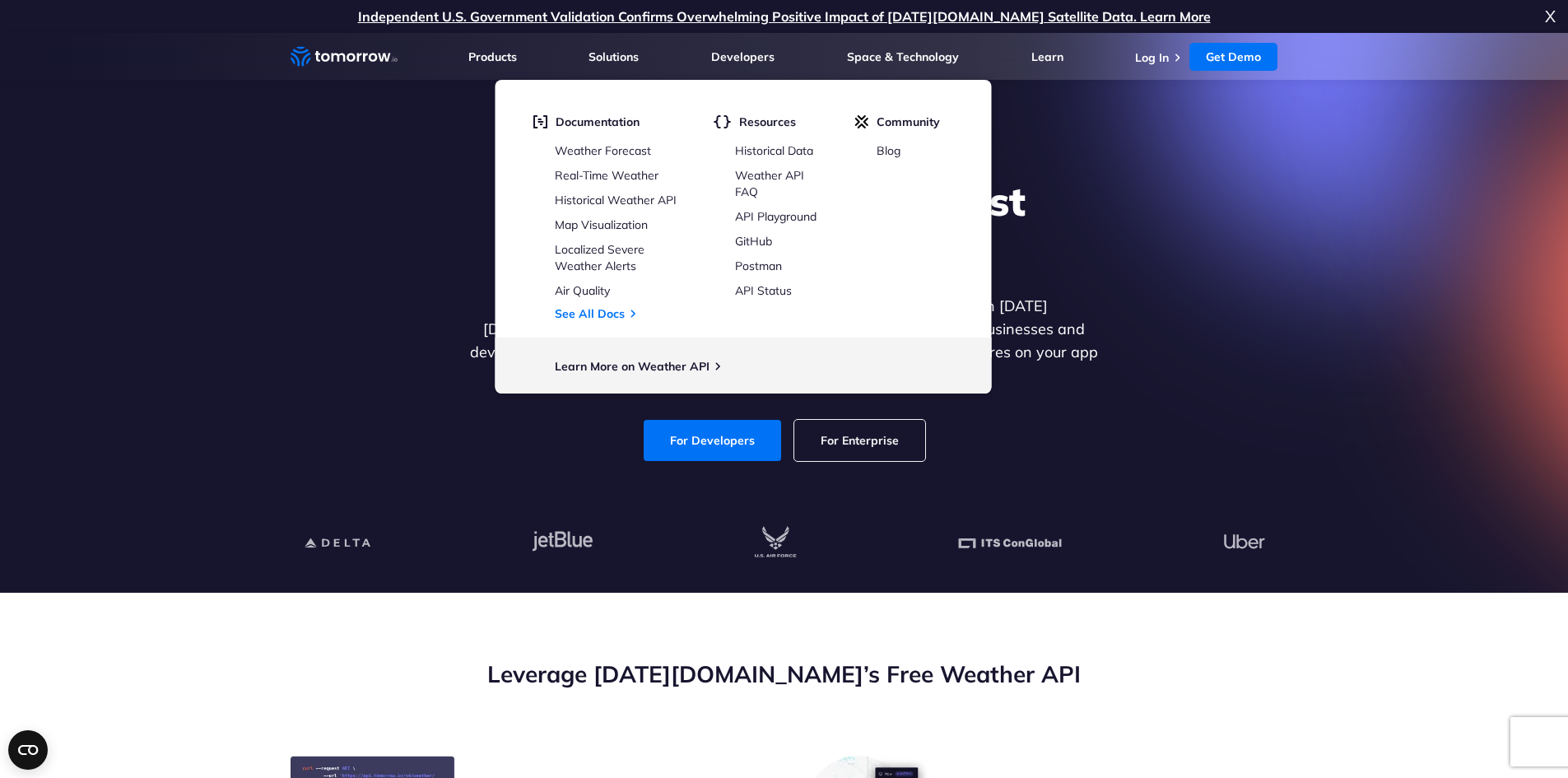
click at [847, 425] on link "For Enterprise" at bounding box center [860, 440] width 131 height 41
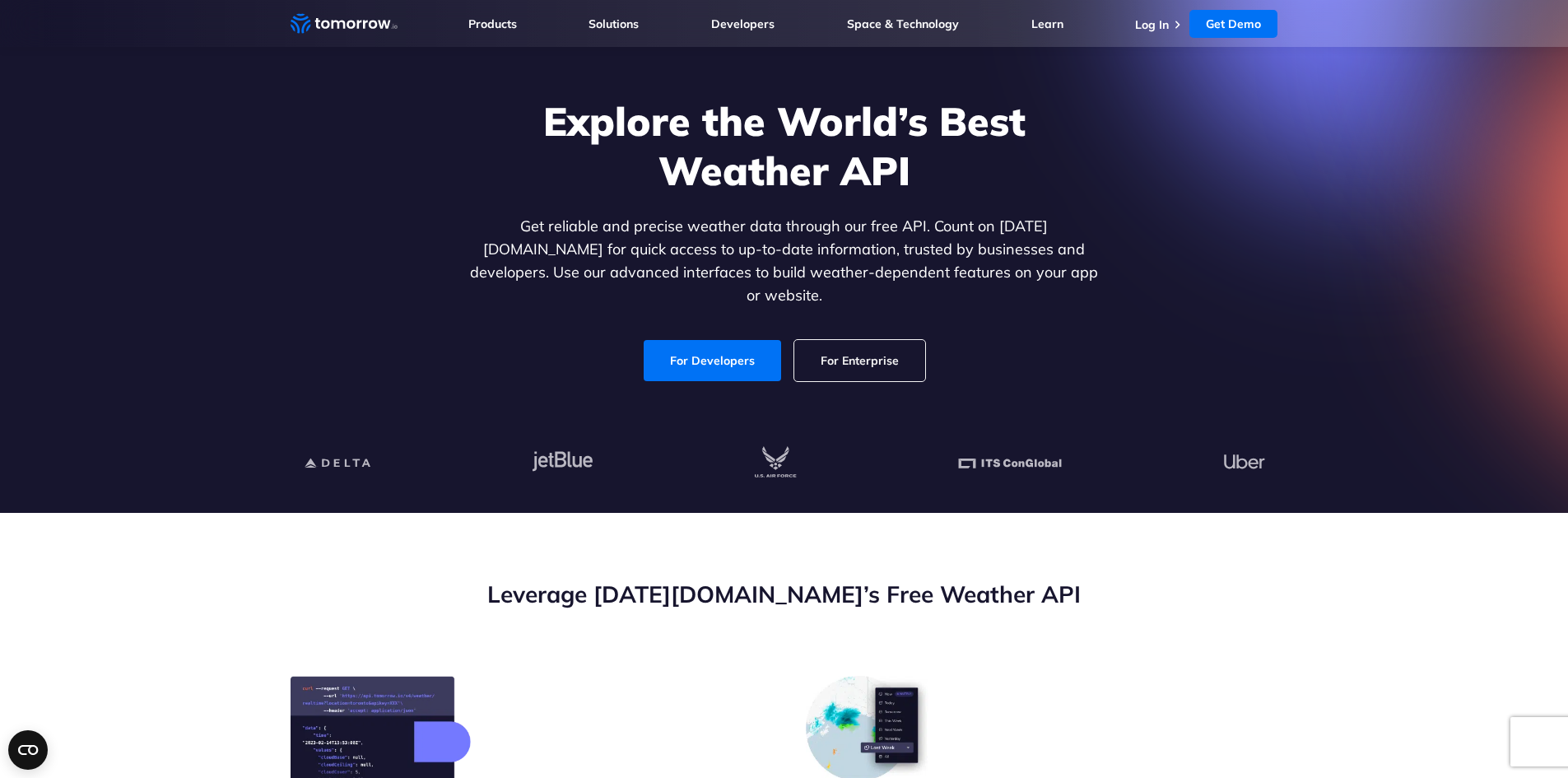
scroll to position [82, 0]
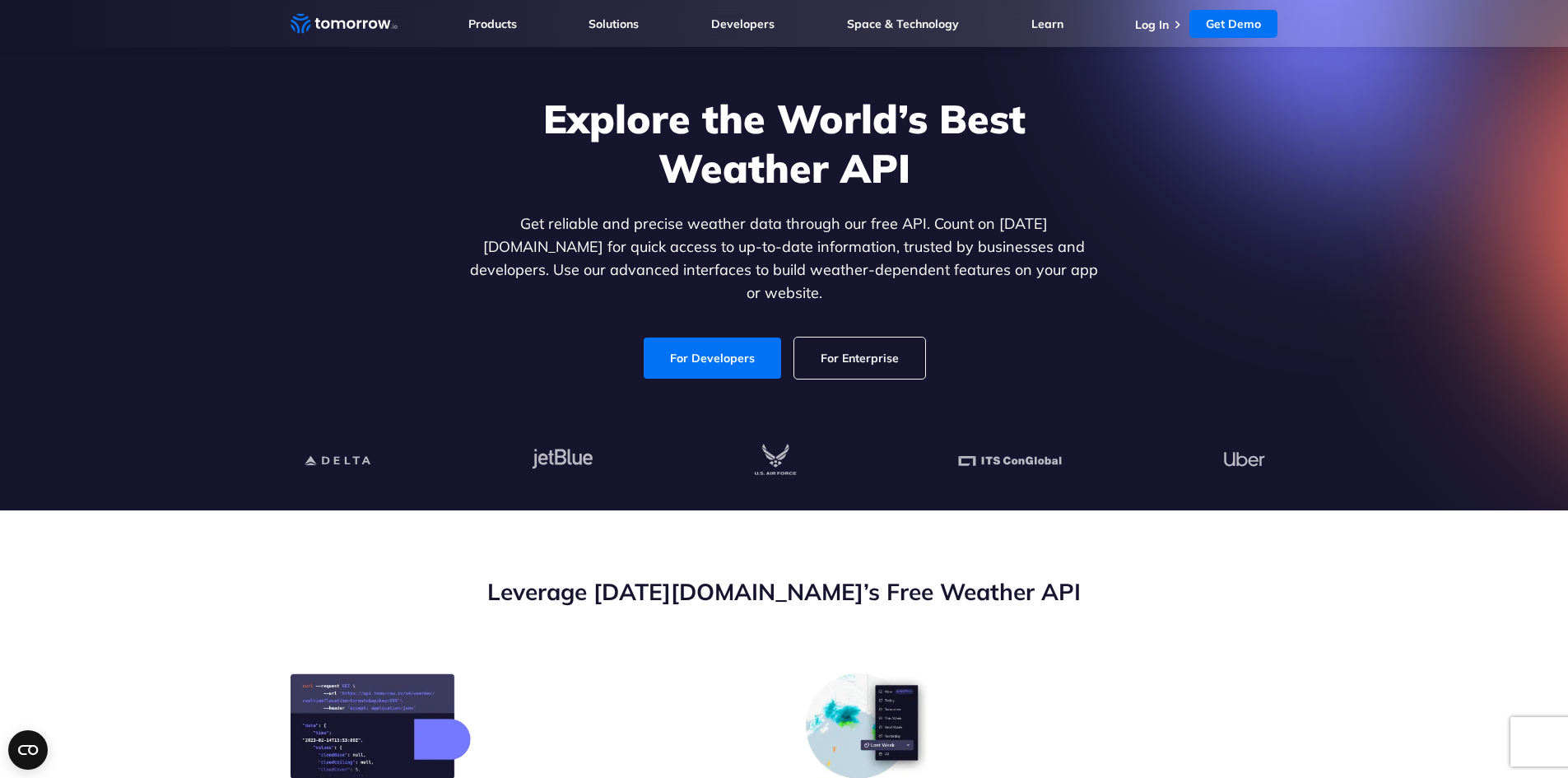
click at [865, 340] on link "For Enterprise" at bounding box center [860, 358] width 131 height 41
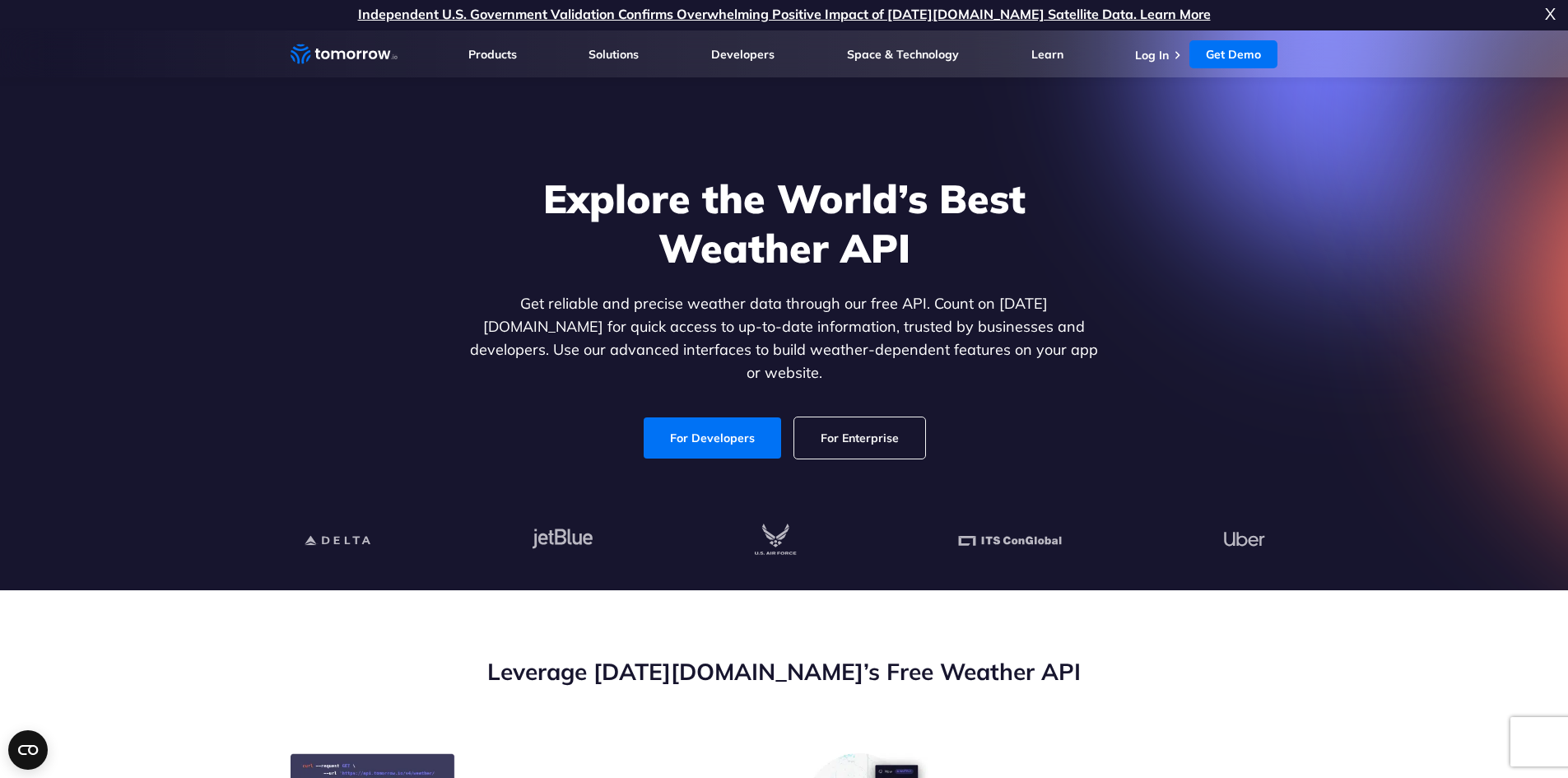
scroll to position [0, 0]
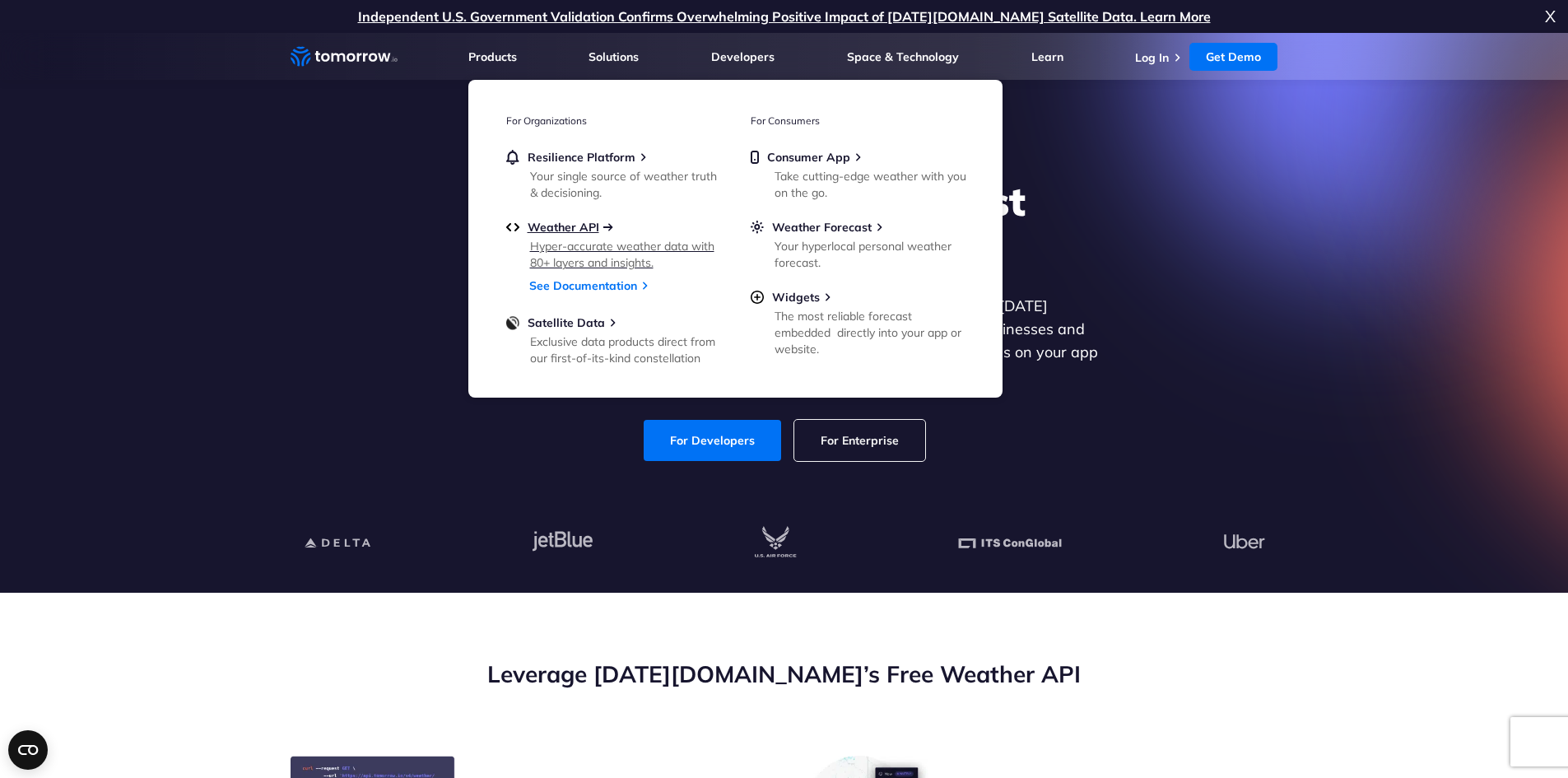
click at [547, 225] on span "Weather API" at bounding box center [563, 226] width 72 height 15
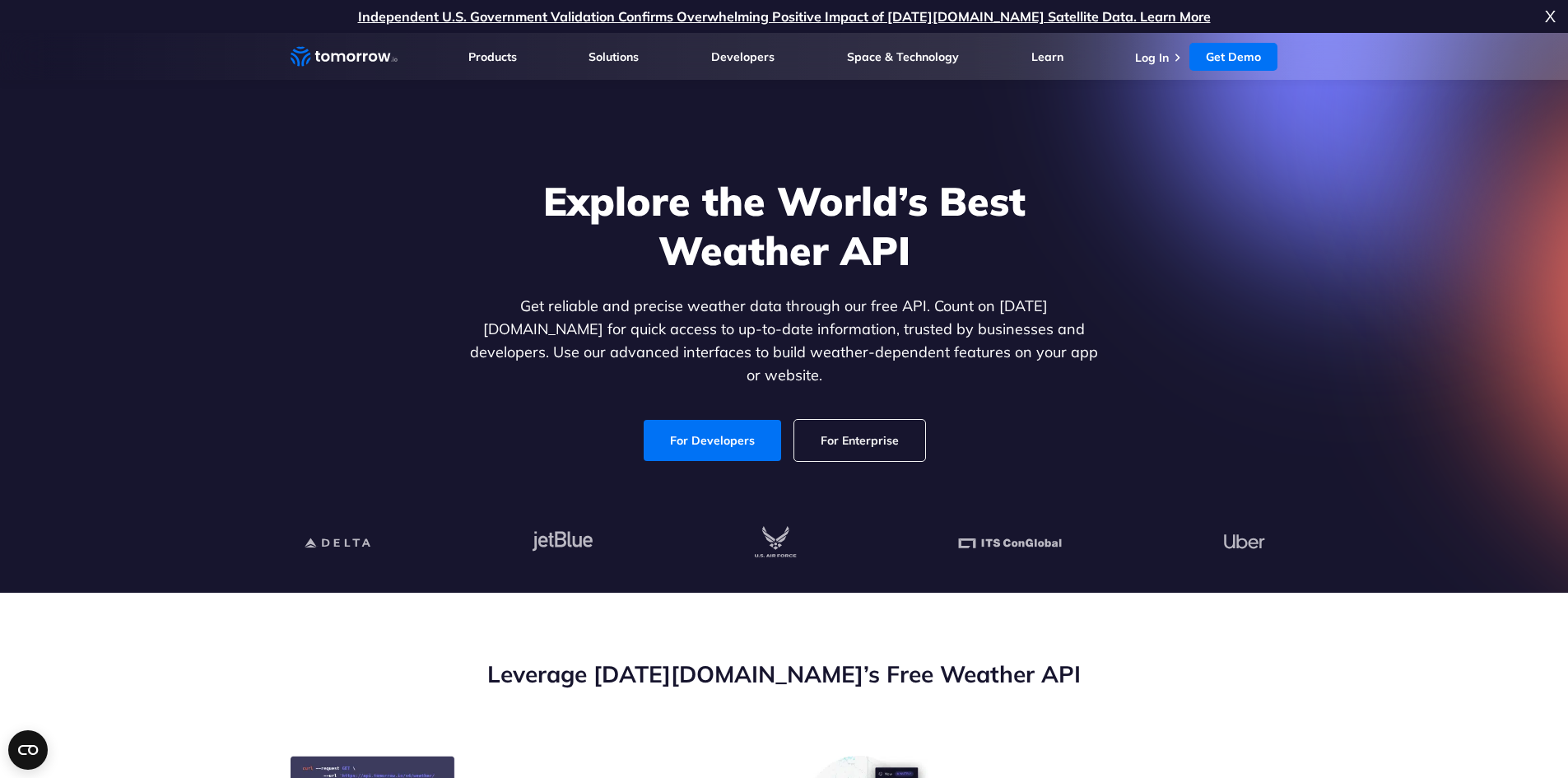
drag, startPoint x: 0, startPoint y: 0, endPoint x: 862, endPoint y: 418, distance: 958.0
click at [862, 420] on link "For Enterprise" at bounding box center [860, 440] width 131 height 41
